Goal: Task Accomplishment & Management: Complete application form

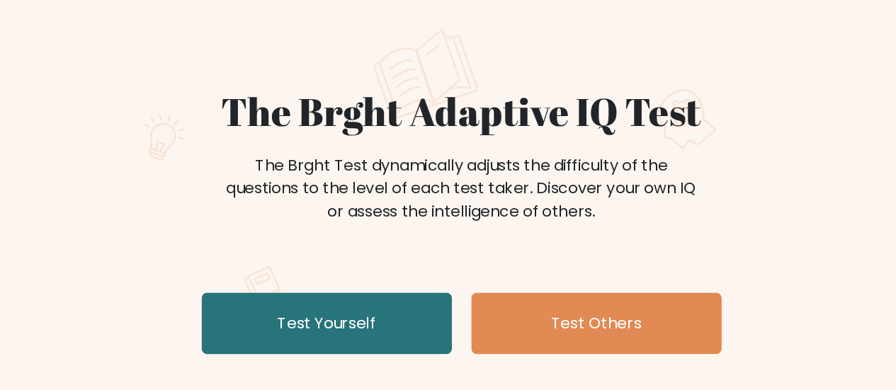
scroll to position [36, 0]
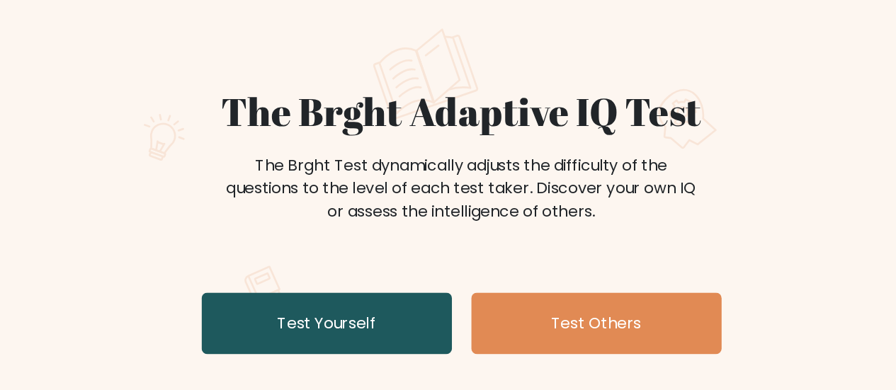
click at [344, 290] on link "Test Yourself" at bounding box center [349, 282] width 184 height 45
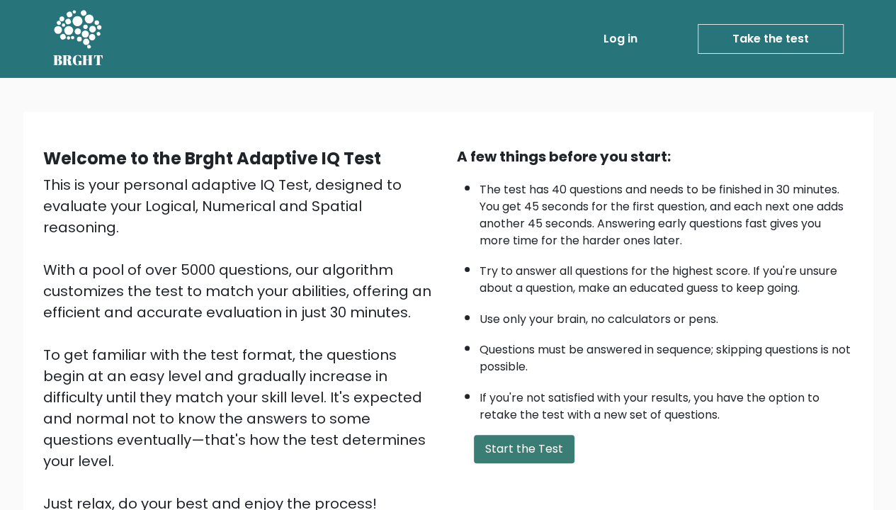
click at [503, 390] on button "Start the Test" at bounding box center [524, 449] width 101 height 28
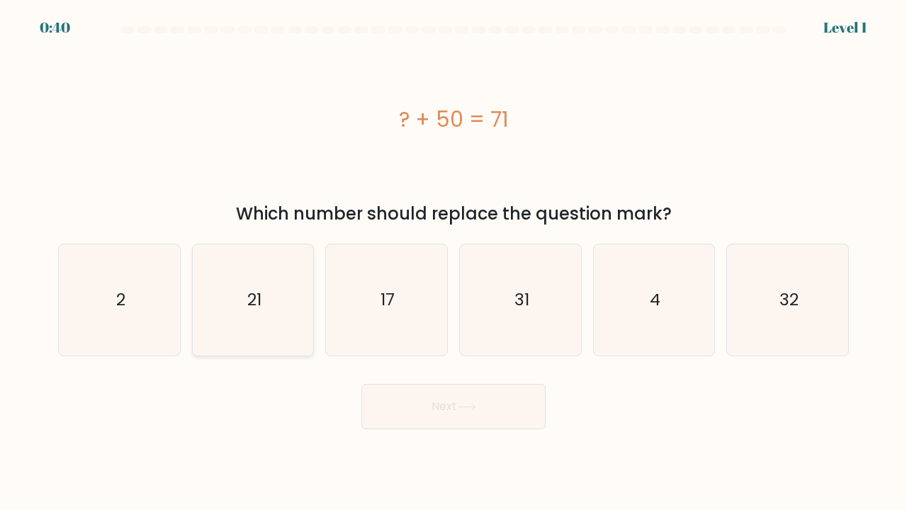
click at [277, 294] on icon "21" at bounding box center [253, 299] width 111 height 111
click at [453, 262] on input "b. 21" at bounding box center [453, 258] width 1 height 7
radio input "true"
click at [431, 426] on button "Next" at bounding box center [453, 406] width 184 height 45
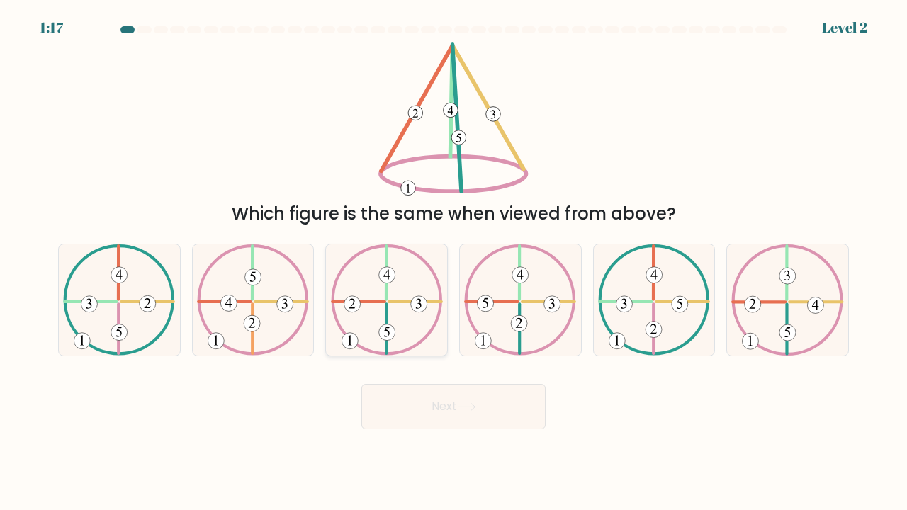
click at [375, 314] on icon at bounding box center [387, 299] width 112 height 111
click at [453, 262] on input "c." at bounding box center [453, 258] width 1 height 7
radio input "true"
click at [414, 402] on button "Next" at bounding box center [453, 406] width 184 height 45
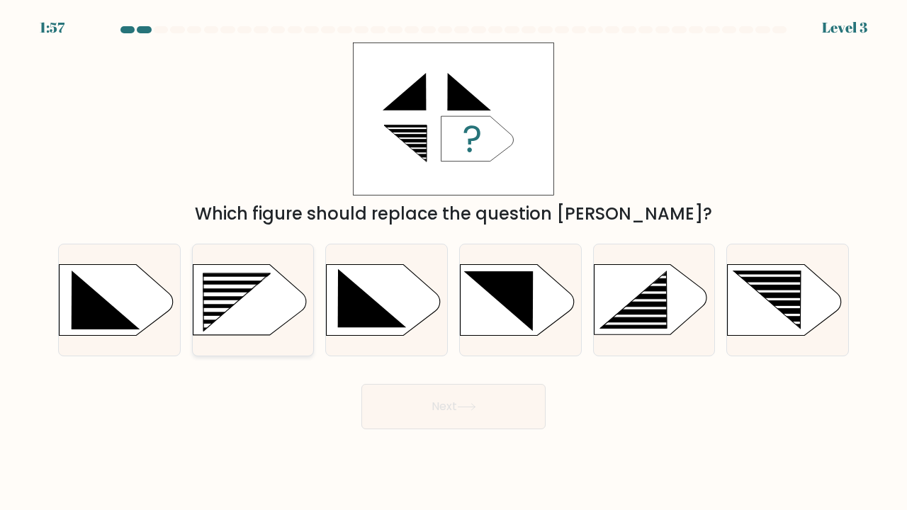
click at [259, 292] on rect at bounding box center [197, 273] width 315 height 239
click at [453, 262] on input "b." at bounding box center [453, 258] width 1 height 7
radio input "true"
click at [405, 472] on body "1:57 Level 3 a." at bounding box center [453, 255] width 907 height 510
click at [409, 415] on button "Next" at bounding box center [453, 406] width 184 height 45
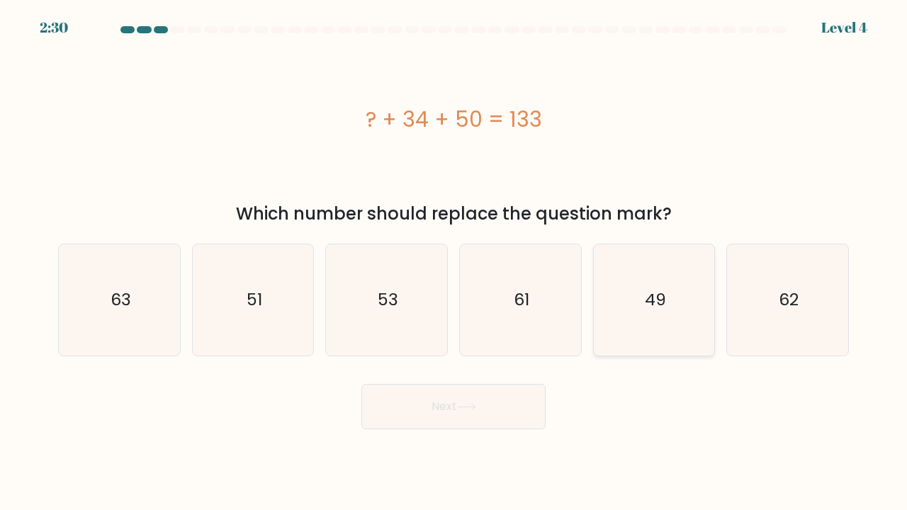
click at [657, 322] on icon "49" at bounding box center [654, 299] width 111 height 111
click at [454, 262] on input "e. 49" at bounding box center [453, 258] width 1 height 7
radio input "true"
click at [465, 425] on button "Next" at bounding box center [453, 406] width 184 height 45
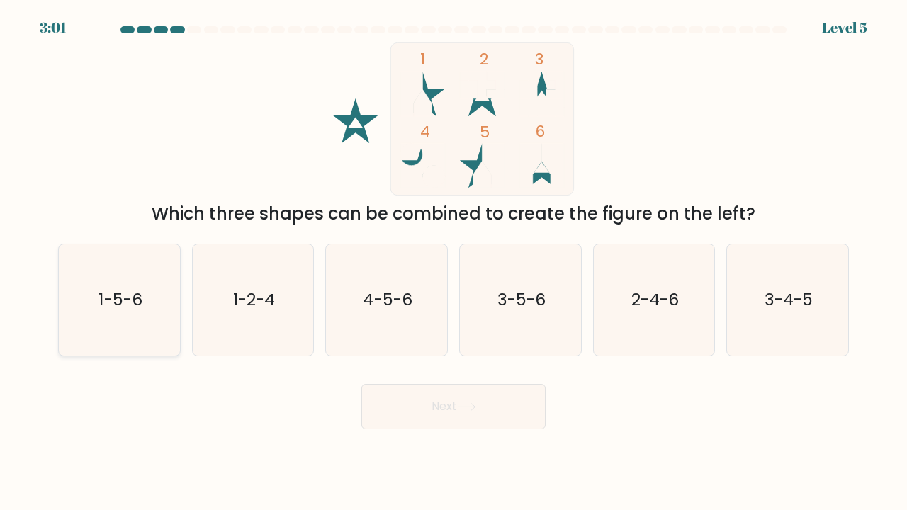
click at [159, 324] on icon "1-5-6" at bounding box center [119, 299] width 111 height 111
click at [453, 262] on input "a. 1-5-6" at bounding box center [453, 258] width 1 height 7
radio input "true"
drag, startPoint x: 367, startPoint y: 426, endPoint x: 374, endPoint y: 426, distance: 7.1
click at [373, 426] on button "Next" at bounding box center [453, 406] width 184 height 45
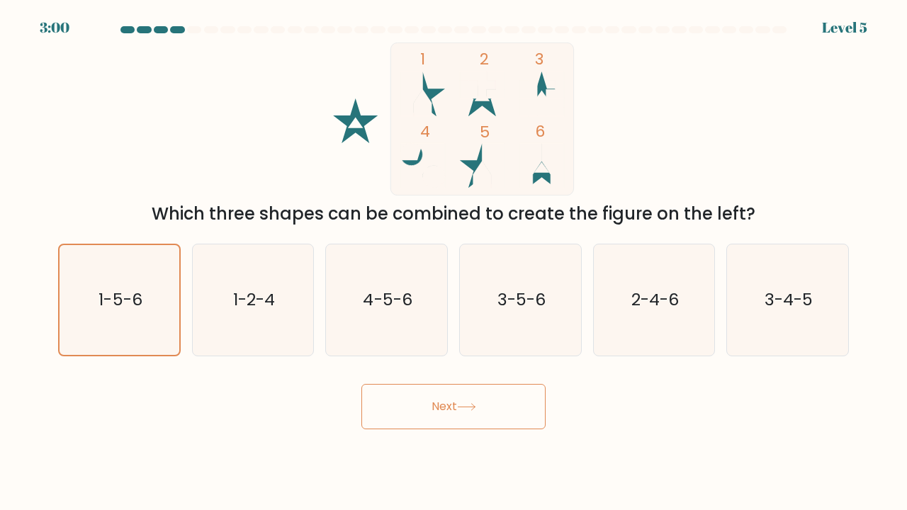
click at [403, 408] on button "Next" at bounding box center [453, 406] width 184 height 45
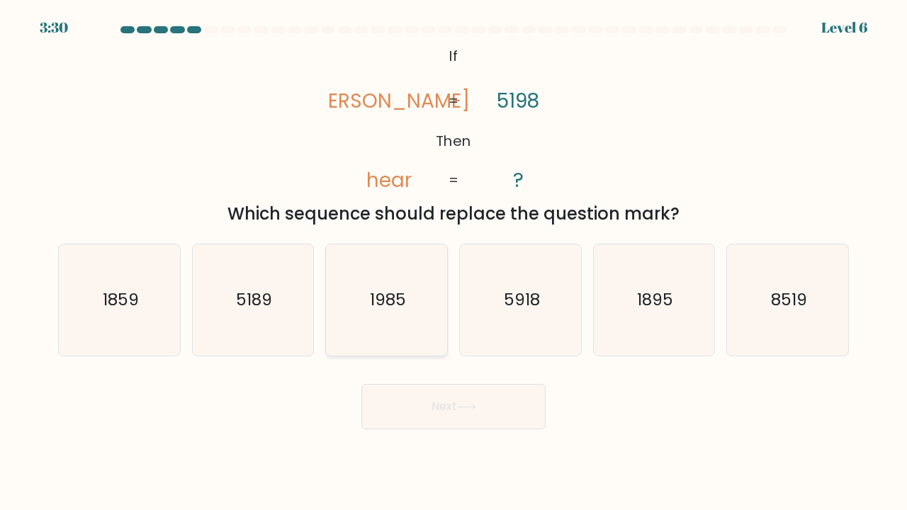
click at [370, 284] on icon "1985" at bounding box center [386, 299] width 111 height 111
click at [453, 262] on input "c. [DATE]" at bounding box center [453, 258] width 1 height 7
radio input "true"
click at [402, 384] on div "Next" at bounding box center [454, 401] width 808 height 56
click at [403, 391] on button "Next" at bounding box center [453, 406] width 184 height 45
